Goal: Information Seeking & Learning: Compare options

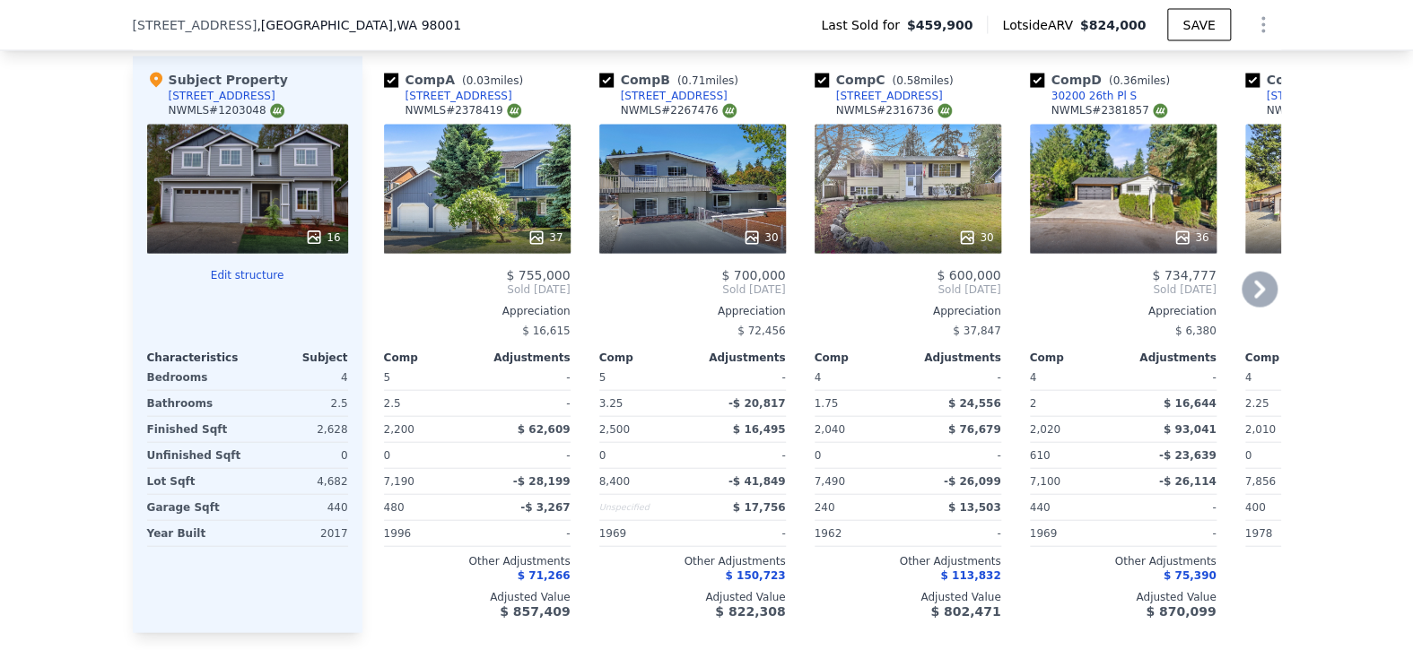
scroll to position [1967, 0]
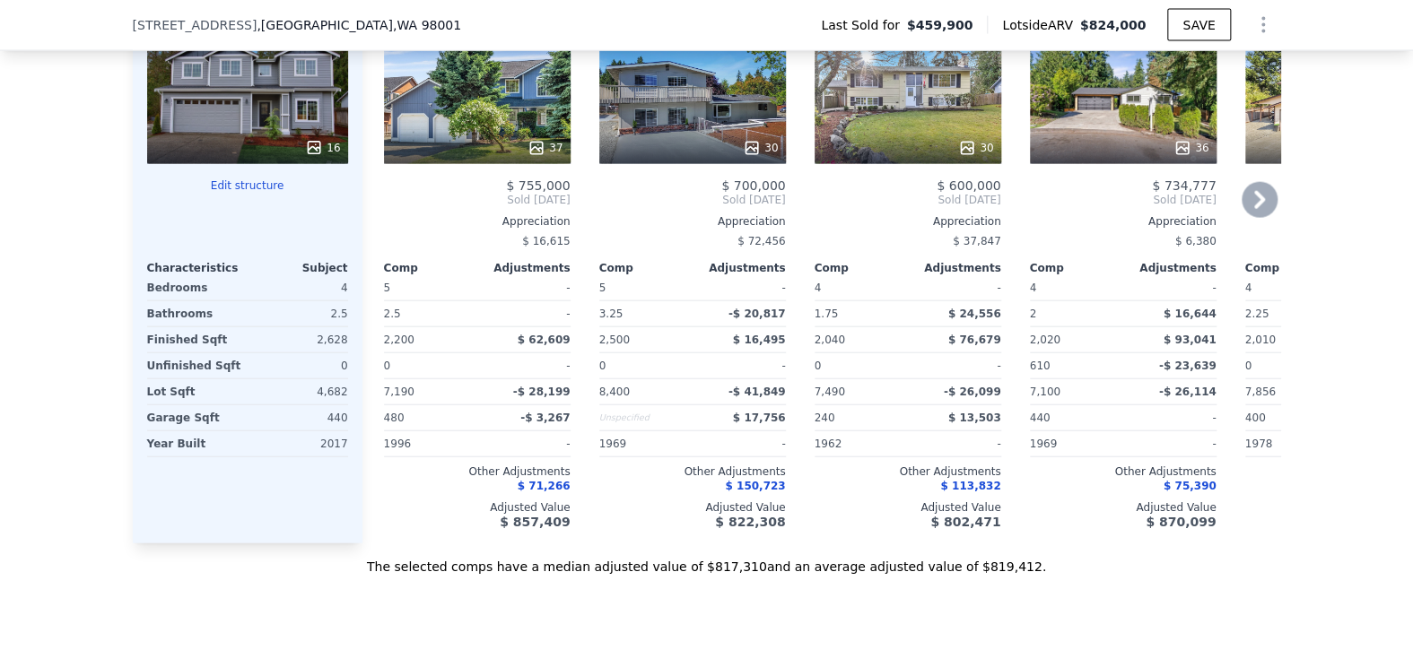
click at [521, 254] on div "$ 16,615" at bounding box center [477, 241] width 187 height 25
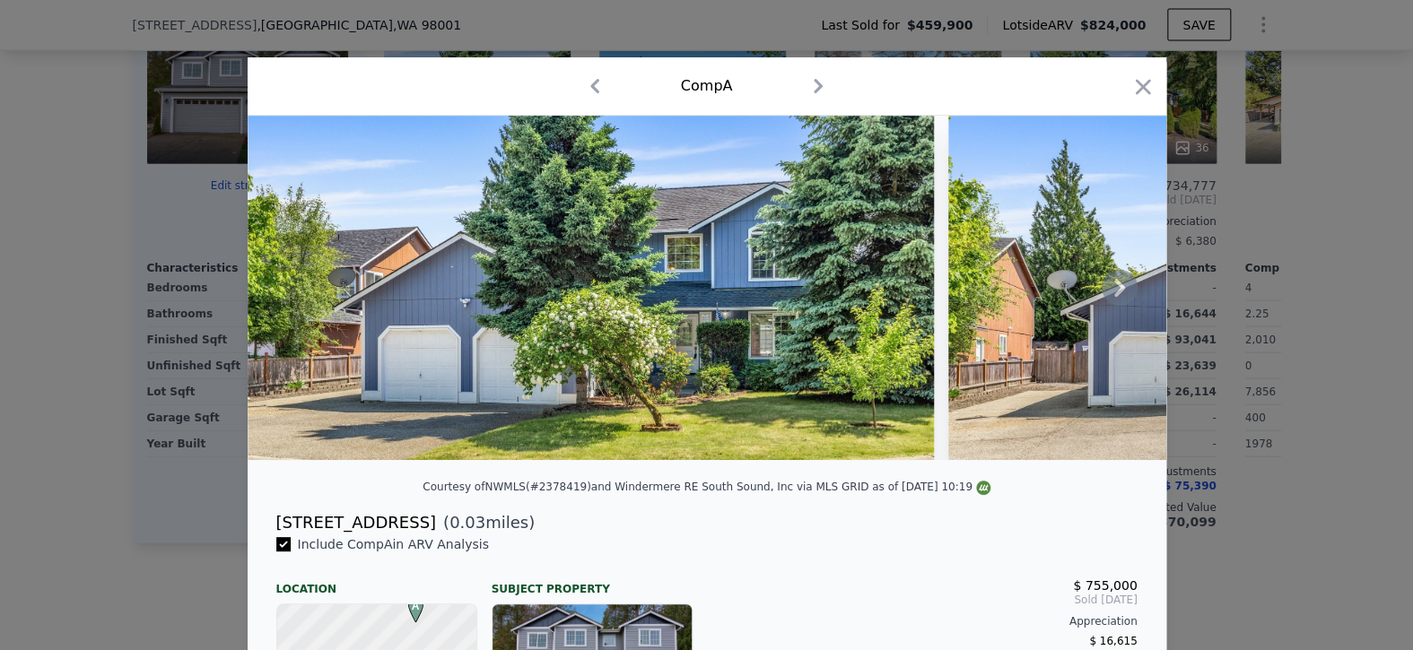
click at [841, 341] on img at bounding box center [591, 288] width 686 height 344
click at [1116, 295] on icon at bounding box center [1119, 288] width 11 height 18
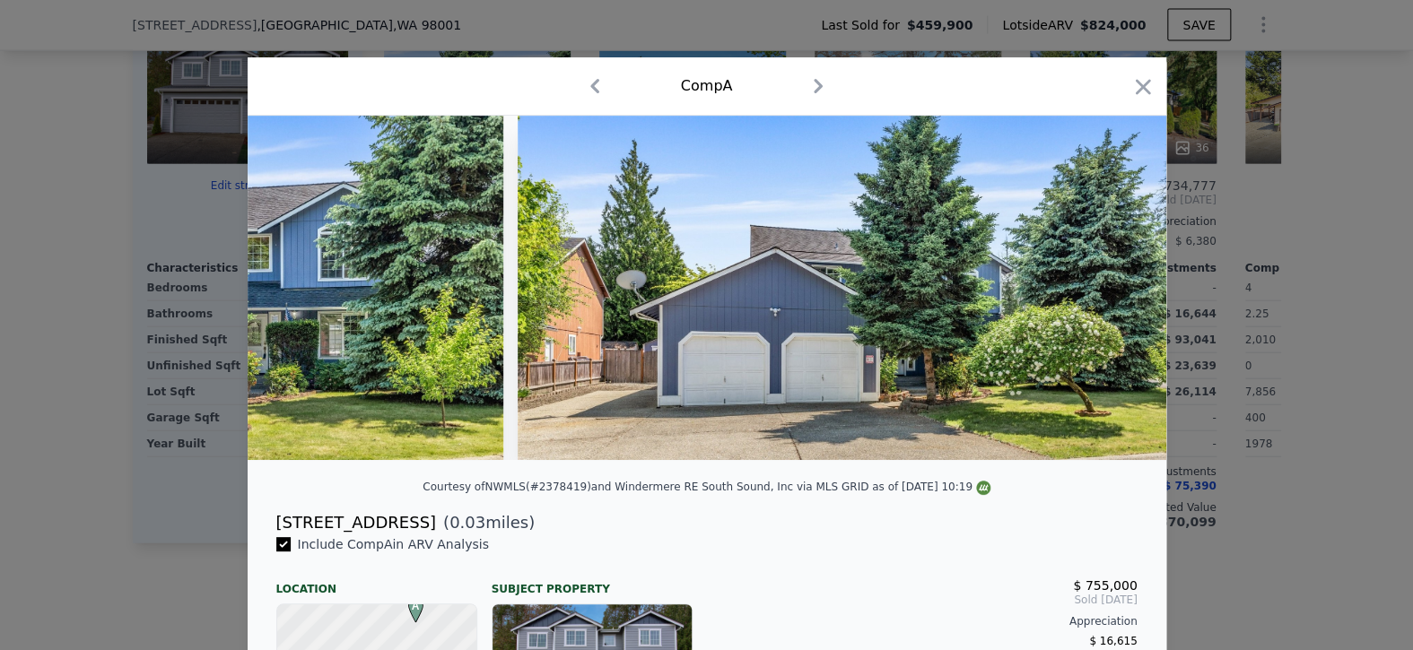
click at [1114, 289] on img at bounding box center [858, 288] width 681 height 344
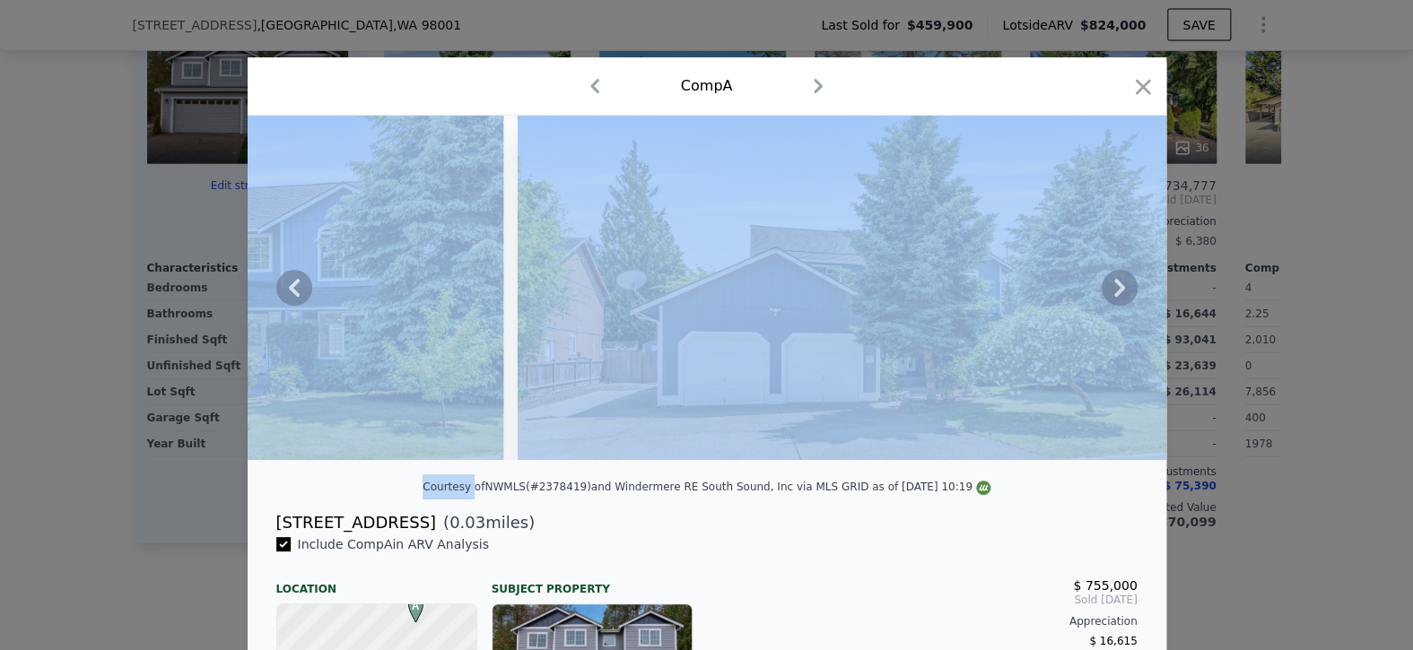
click at [1114, 289] on icon at bounding box center [1120, 288] width 36 height 36
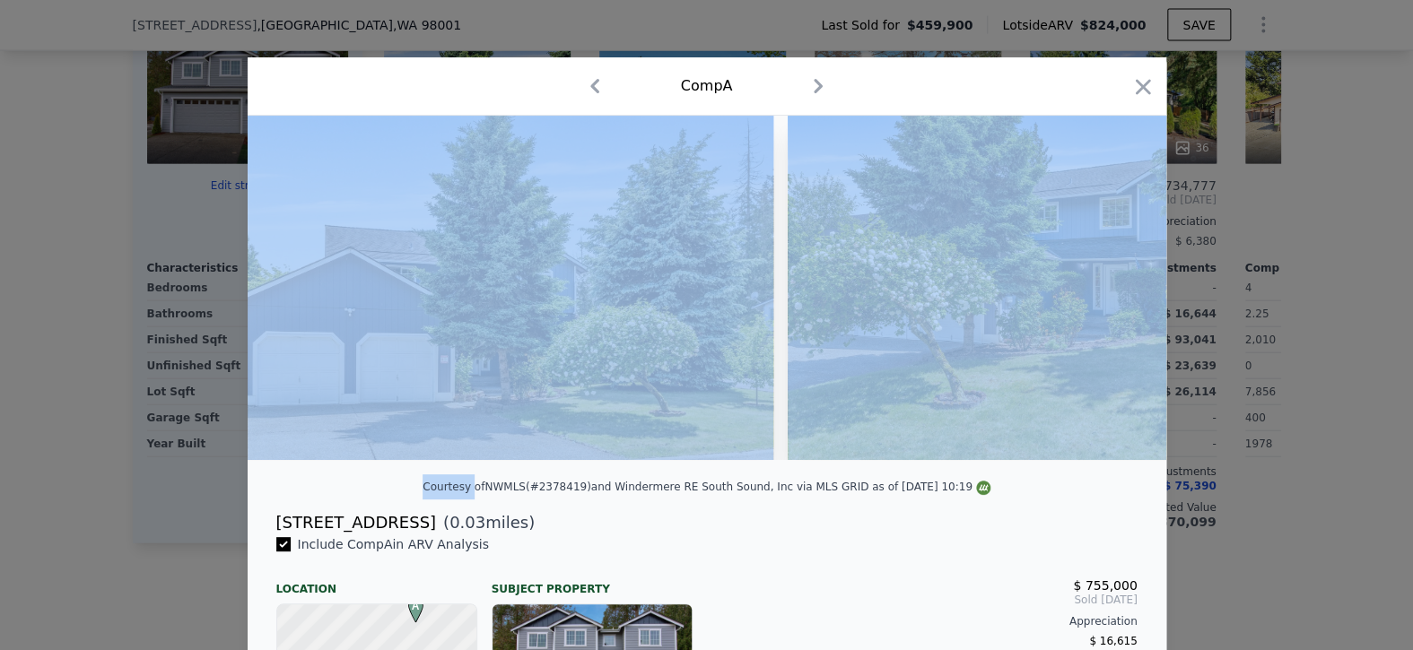
scroll to position [0, 861]
click at [1114, 289] on img at bounding box center [1040, 288] width 517 height 344
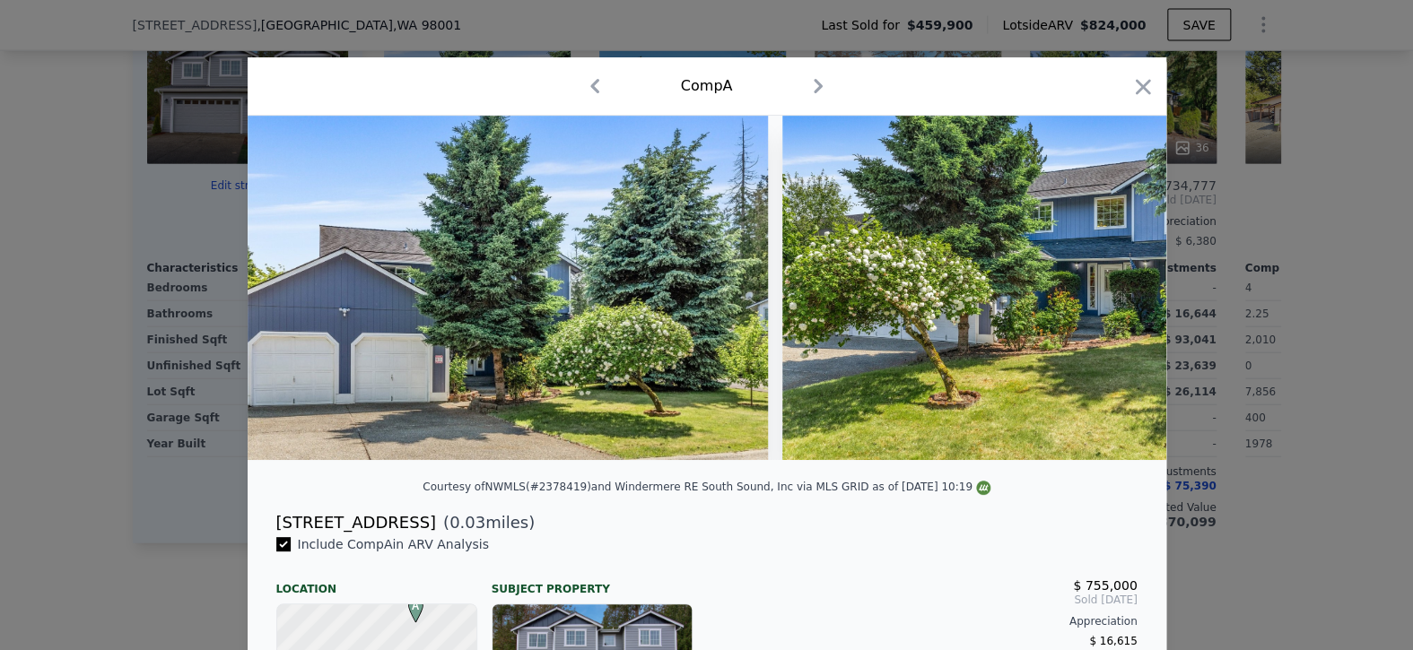
click at [927, 536] on div "[STREET_ADDRESS] ( 0.03 miles)" at bounding box center [707, 522] width 890 height 25
click at [1107, 299] on icon at bounding box center [1120, 288] width 36 height 36
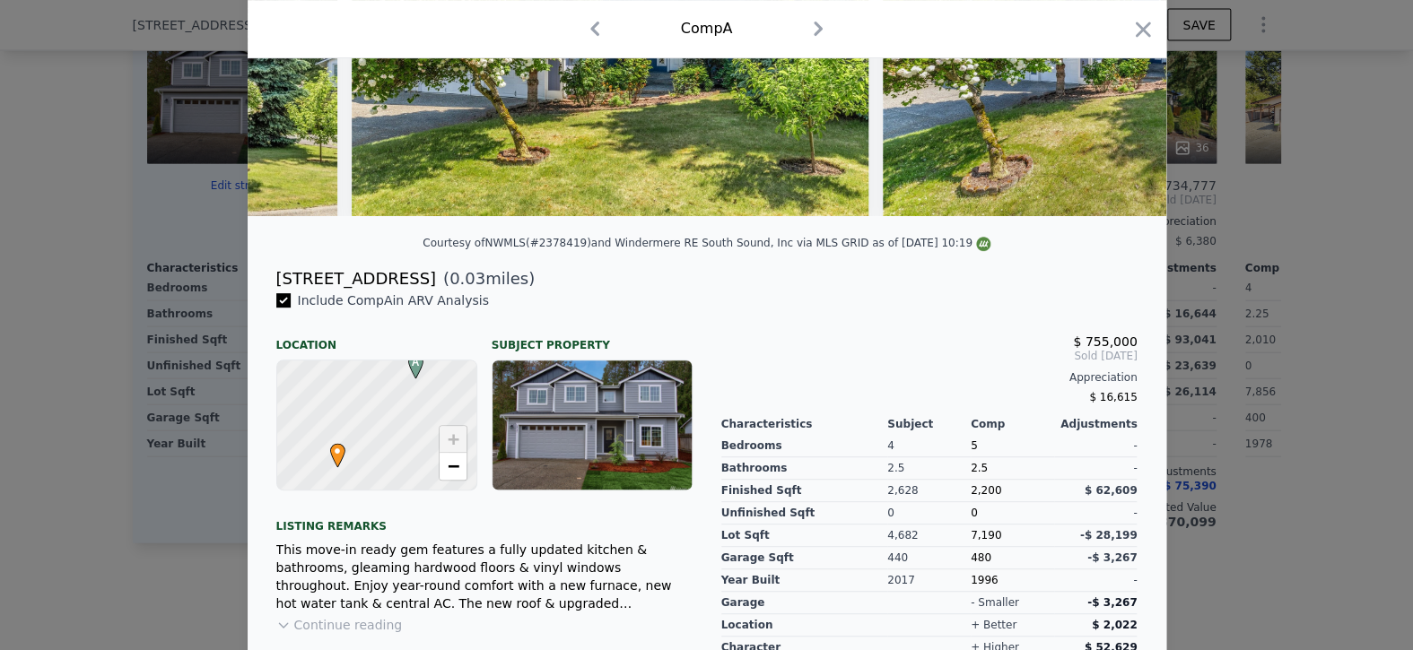
scroll to position [240, 0]
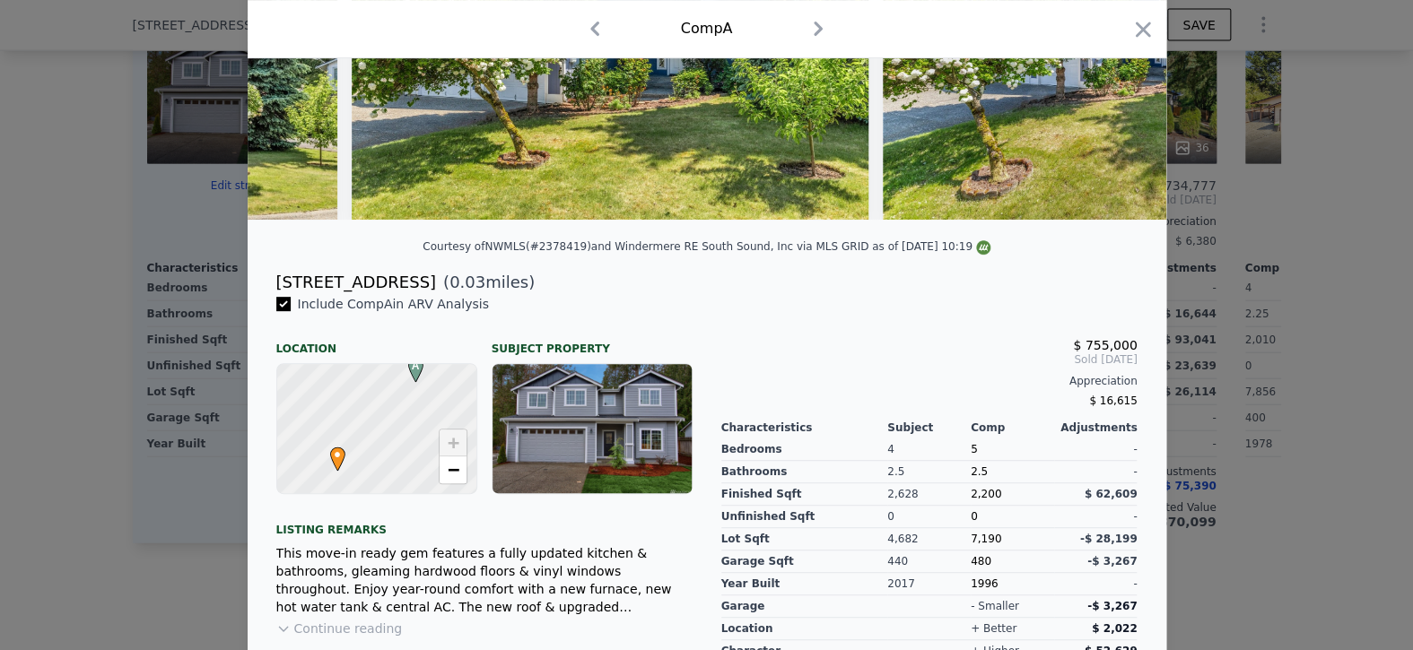
click at [1121, 23] on div "Comp A" at bounding box center [707, 28] width 890 height 29
click at [1146, 15] on div "Comp A" at bounding box center [707, 29] width 919 height 58
click at [1130, 30] on icon "button" at bounding box center [1142, 29] width 25 height 25
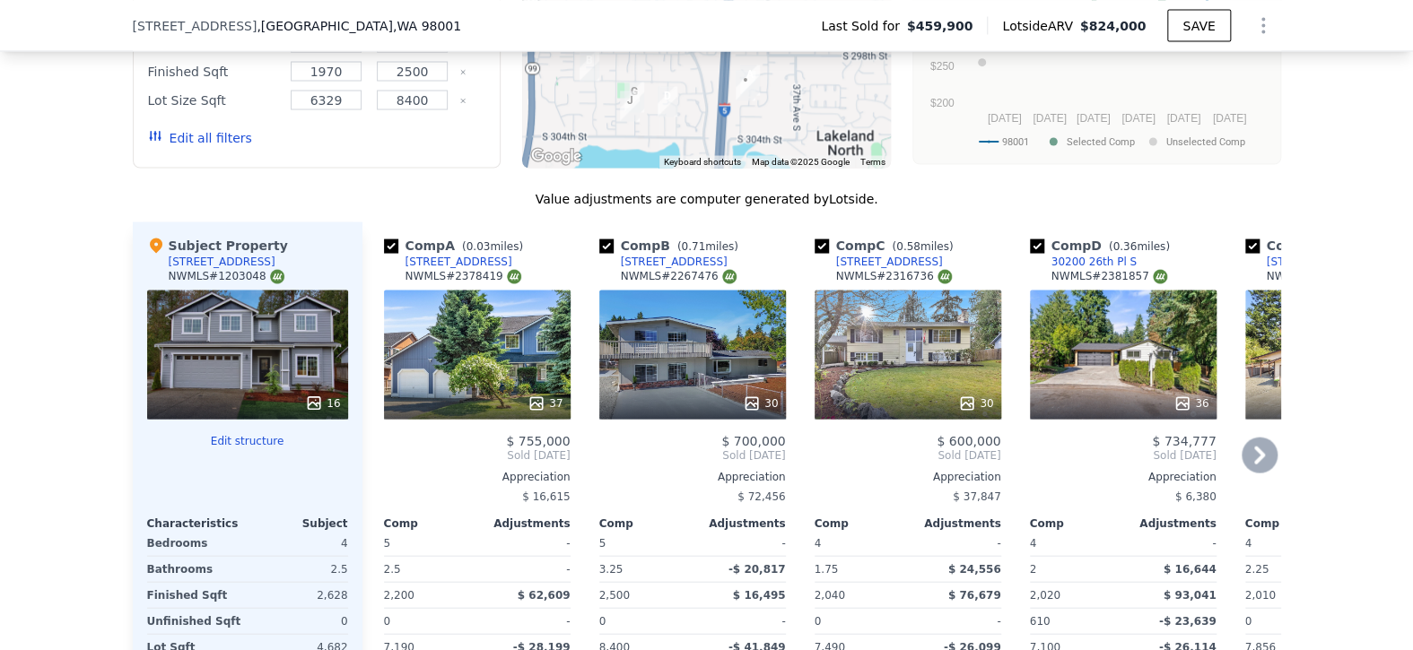
scroll to position [1698, 0]
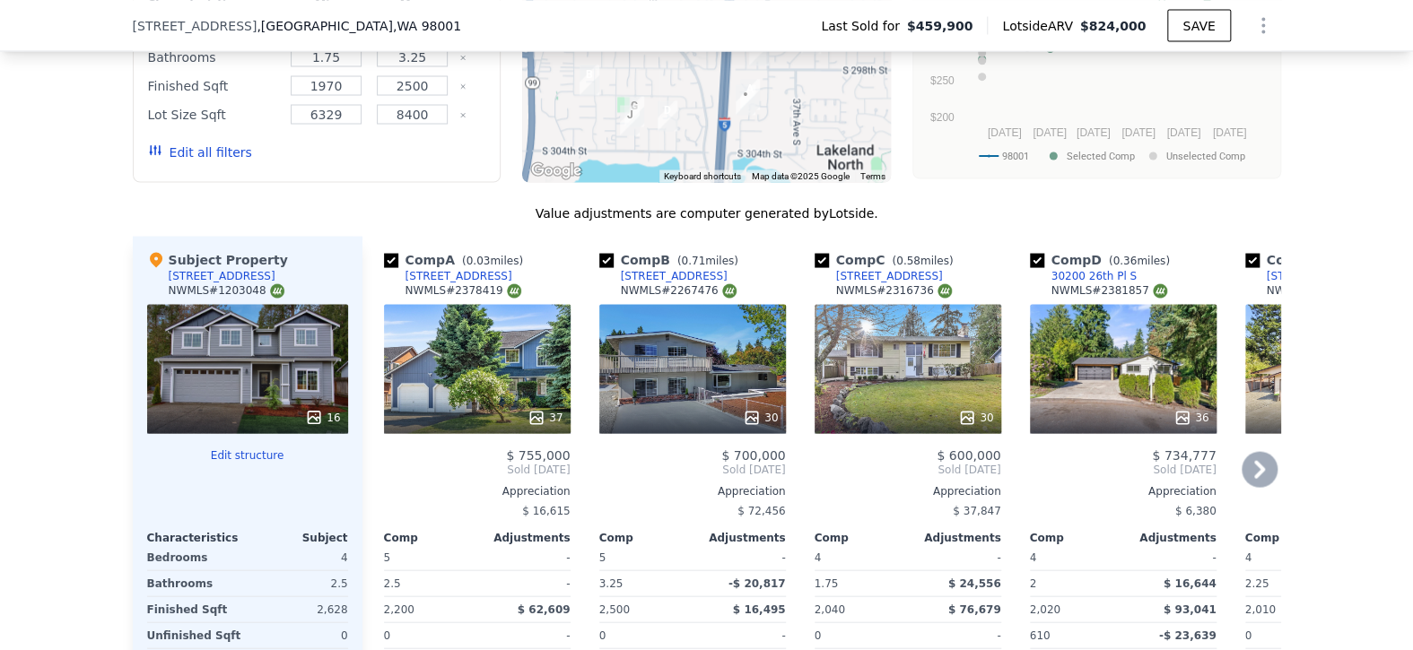
click at [518, 388] on div "37" at bounding box center [477, 368] width 187 height 129
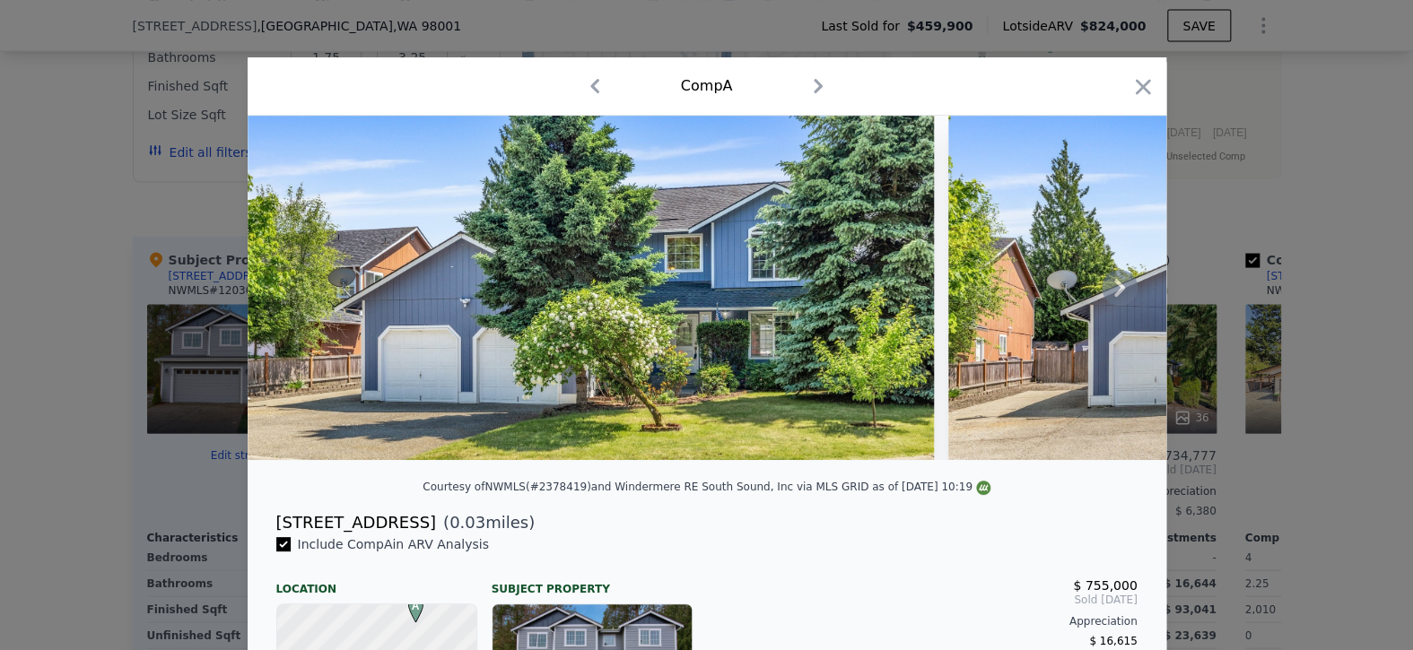
click at [845, 224] on img at bounding box center [591, 288] width 686 height 344
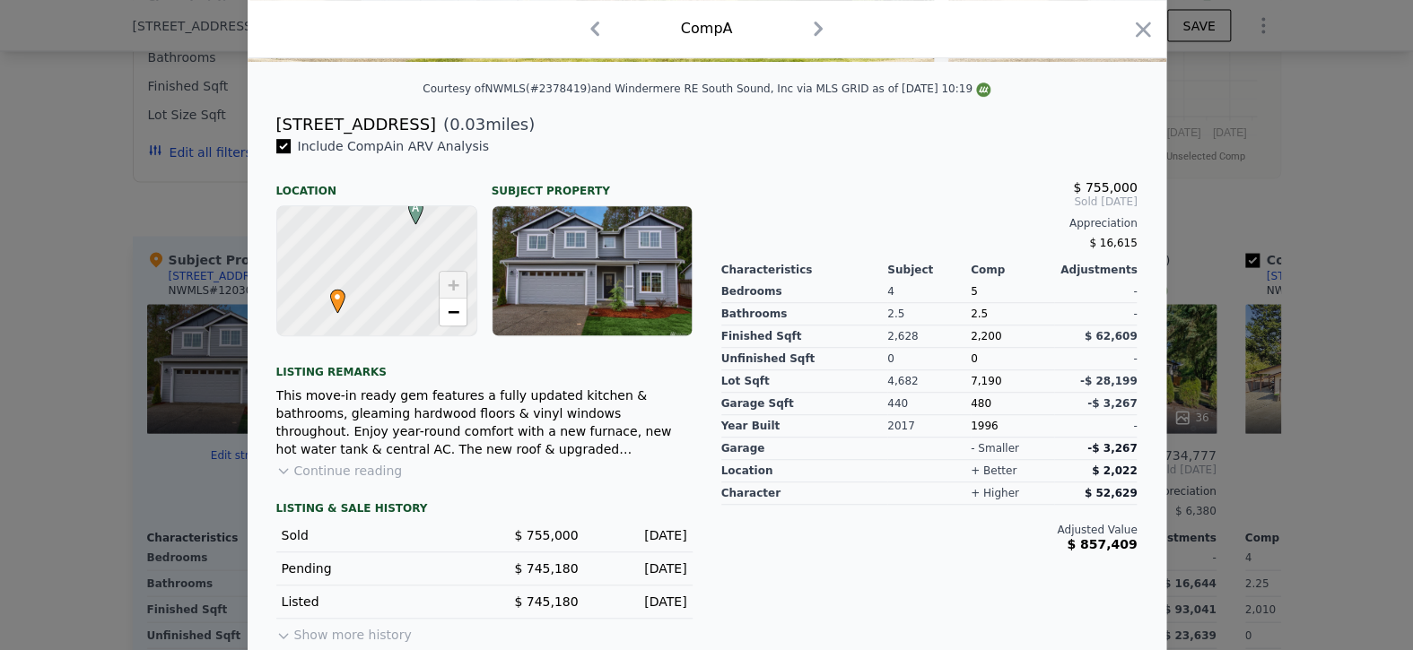
scroll to position [420, 0]
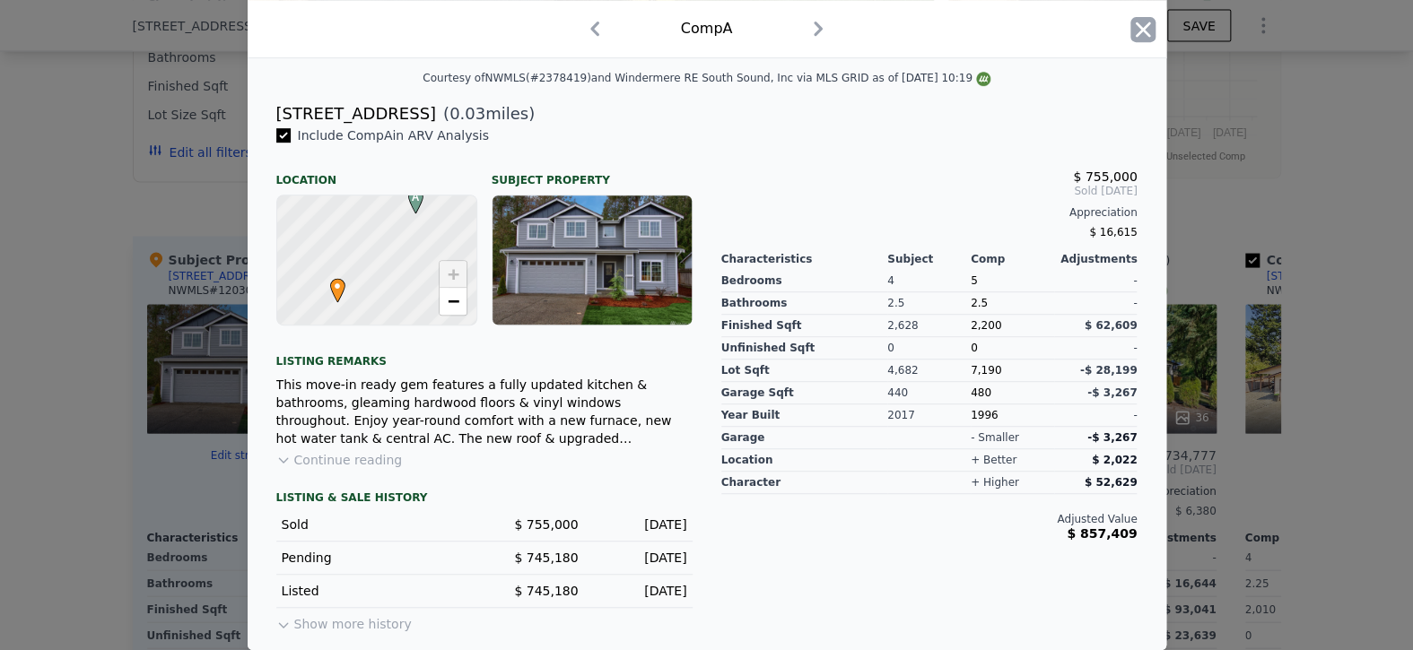
click at [1138, 23] on icon "button" at bounding box center [1142, 29] width 25 height 25
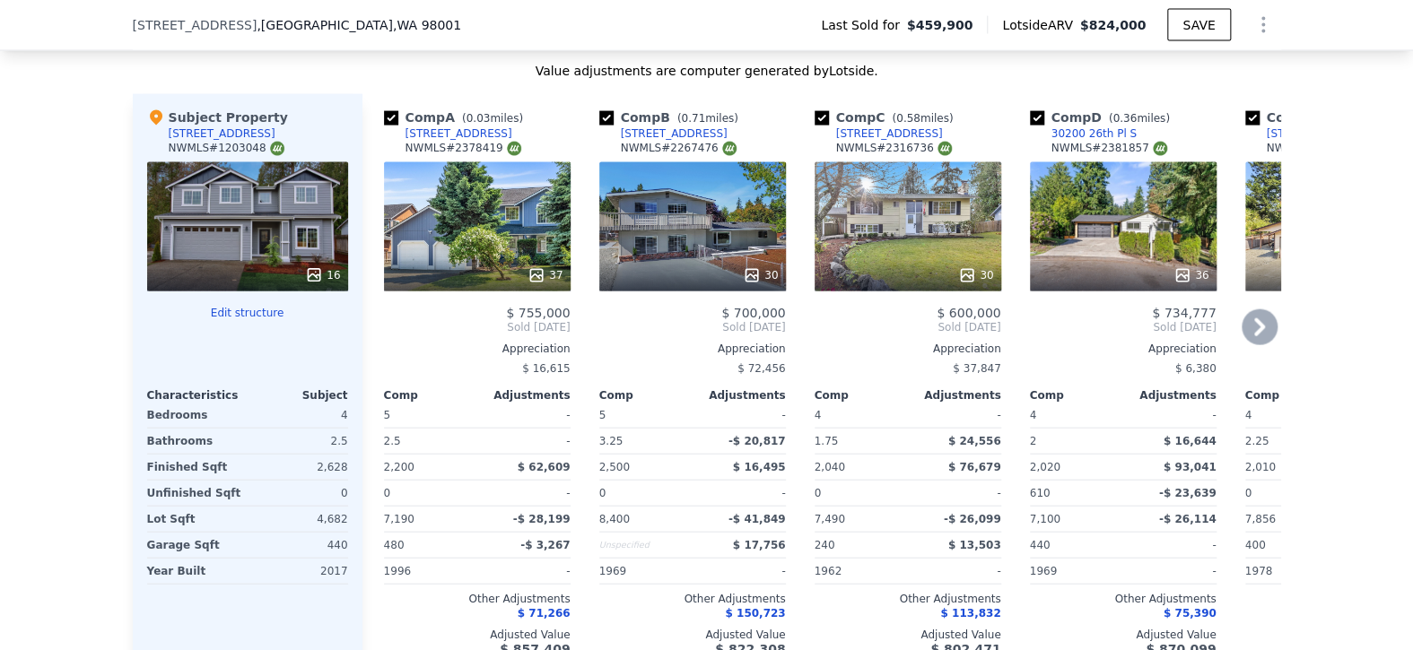
scroll to position [1878, 0]
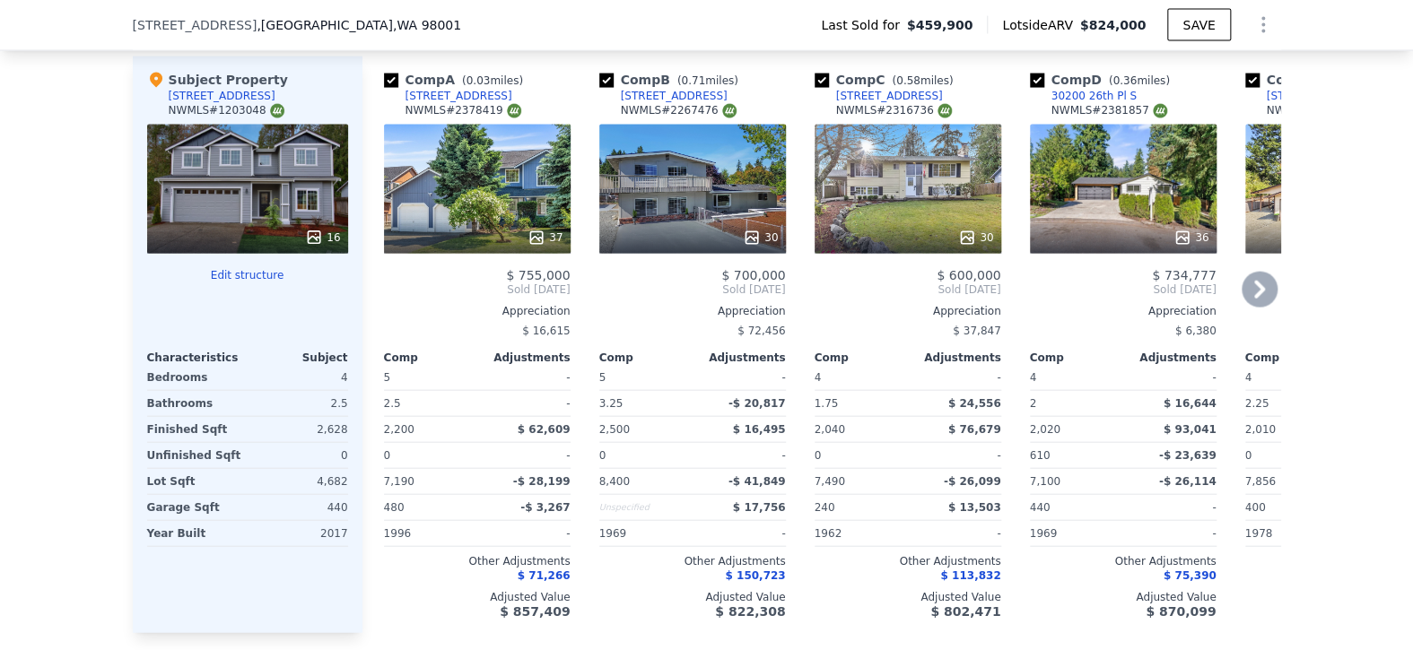
click at [749, 184] on div "30" at bounding box center [692, 189] width 187 height 129
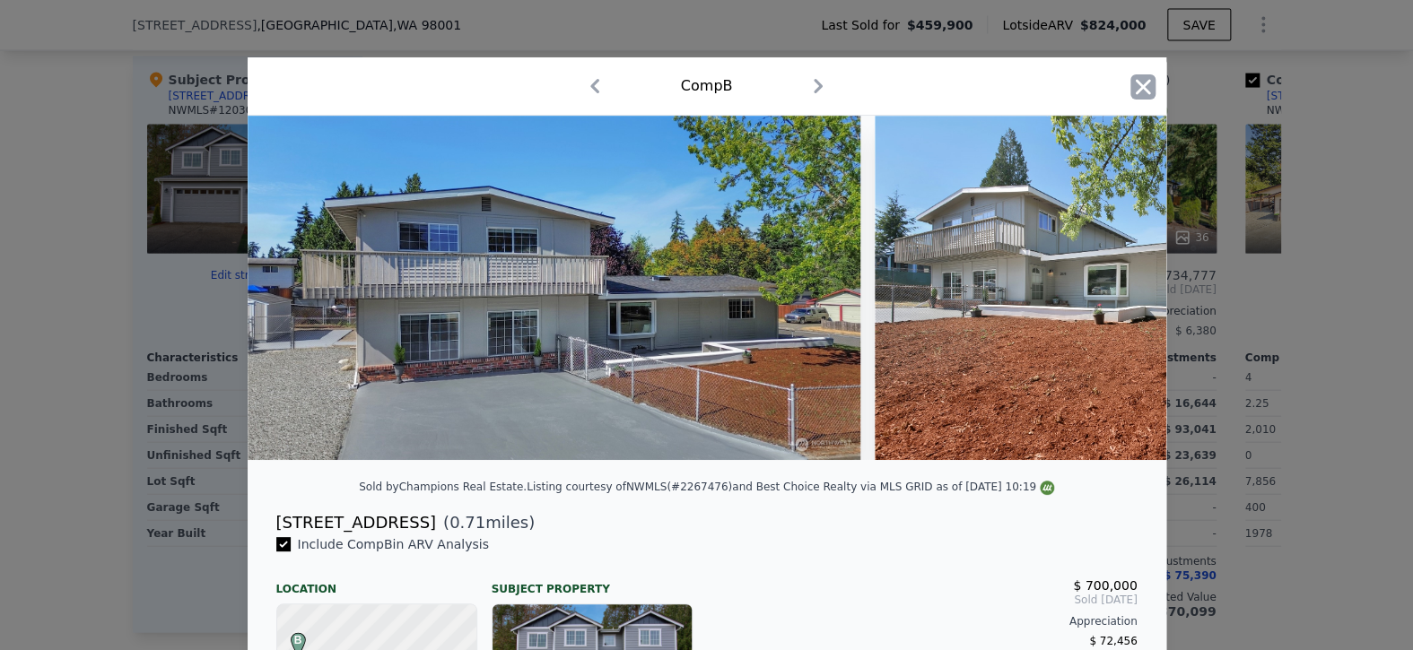
click at [1141, 88] on icon "button" at bounding box center [1142, 86] width 25 height 25
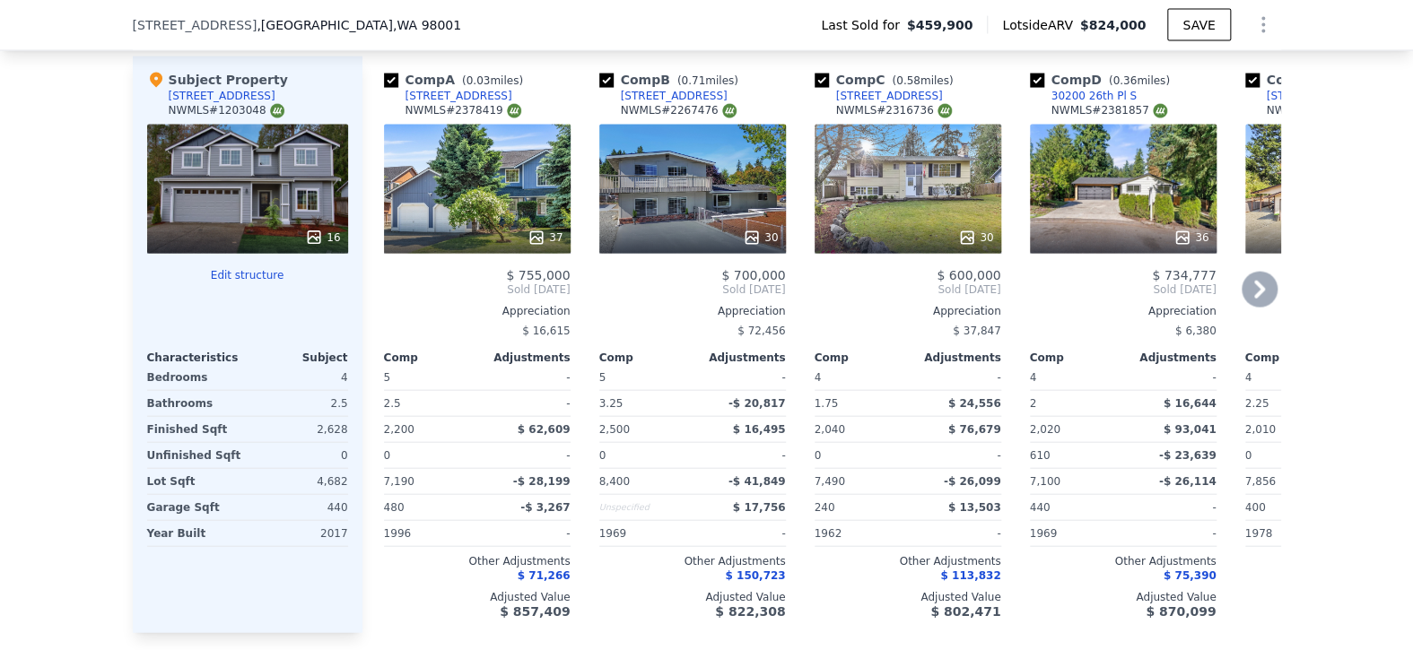
click at [1148, 208] on div "36" at bounding box center [1123, 189] width 187 height 129
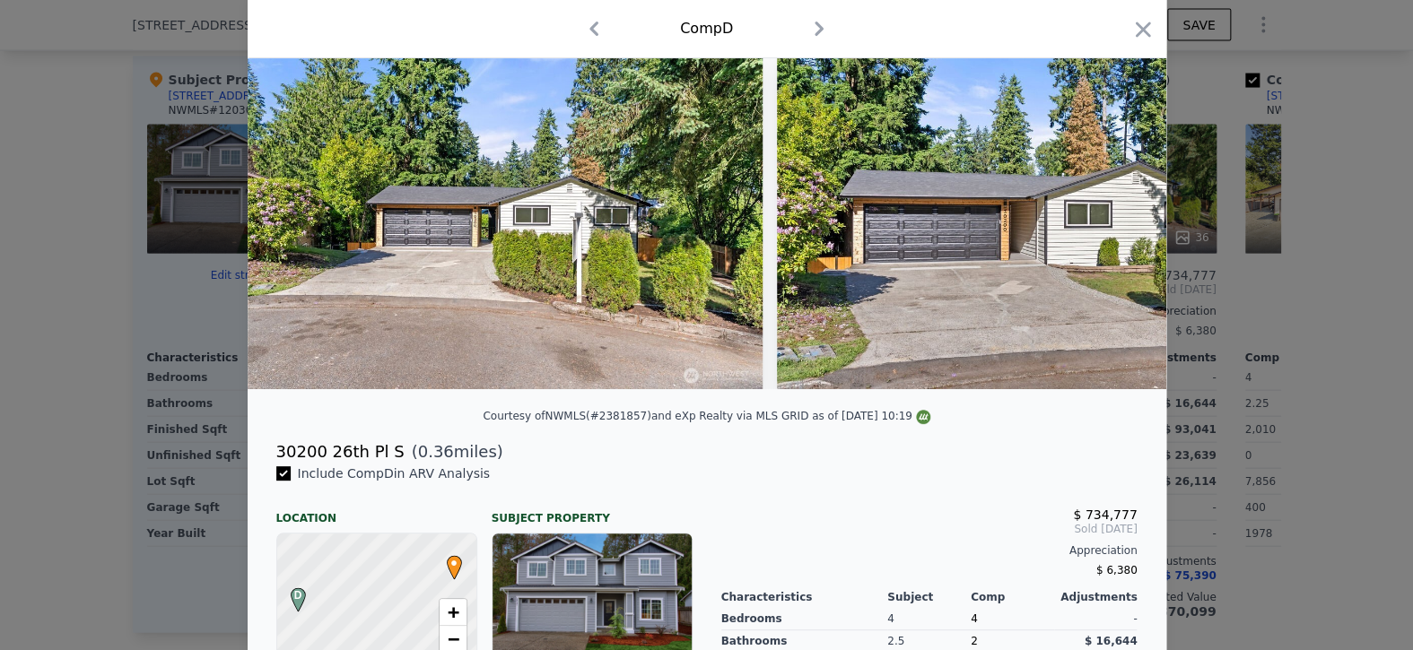
scroll to position [269, 0]
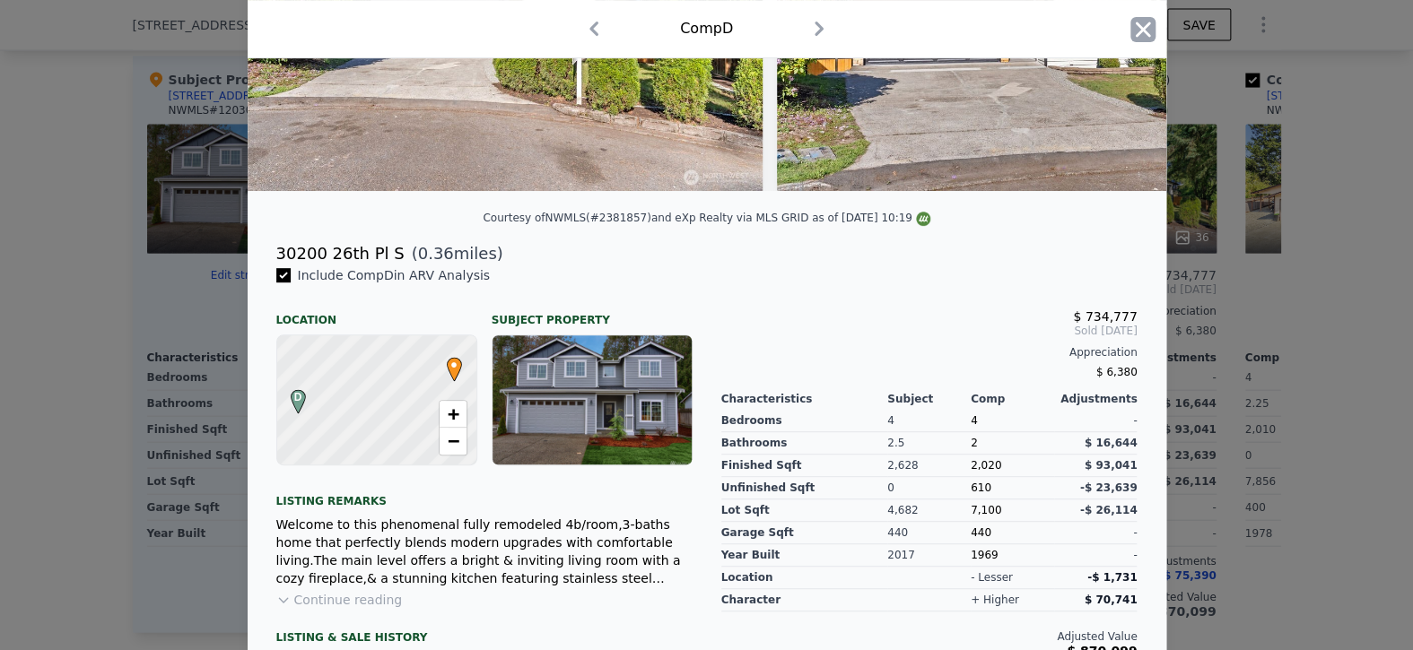
click at [1130, 22] on icon "button" at bounding box center [1142, 29] width 25 height 25
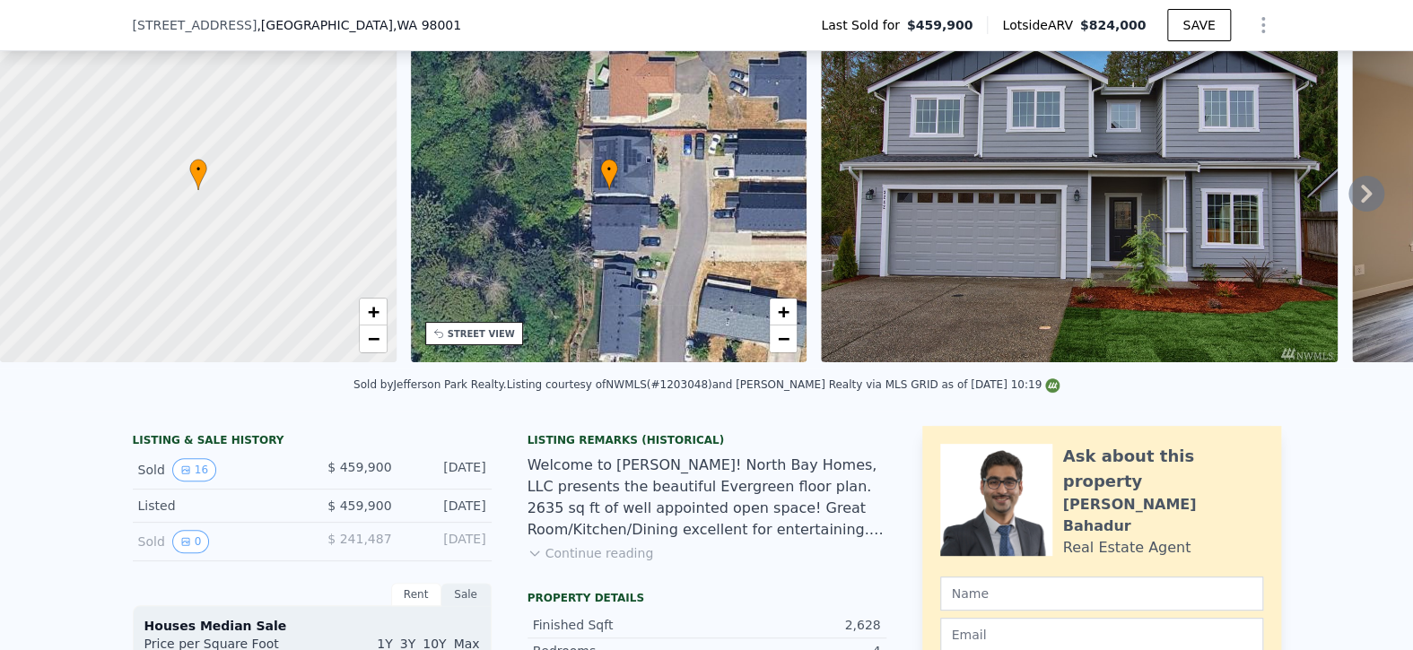
scroll to position [5, 0]
